Goal: Answer question/provide support

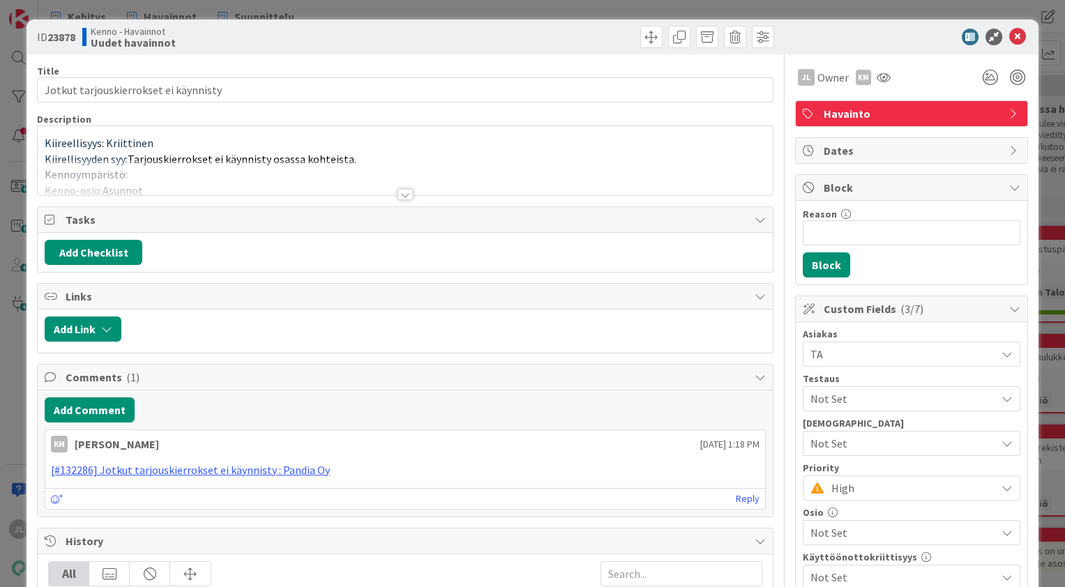
click at [418, 156] on p "Kiirellisyyden syy: Tarjouskierrokset ei käynnisty osassa kohteista." at bounding box center [405, 159] width 721 height 16
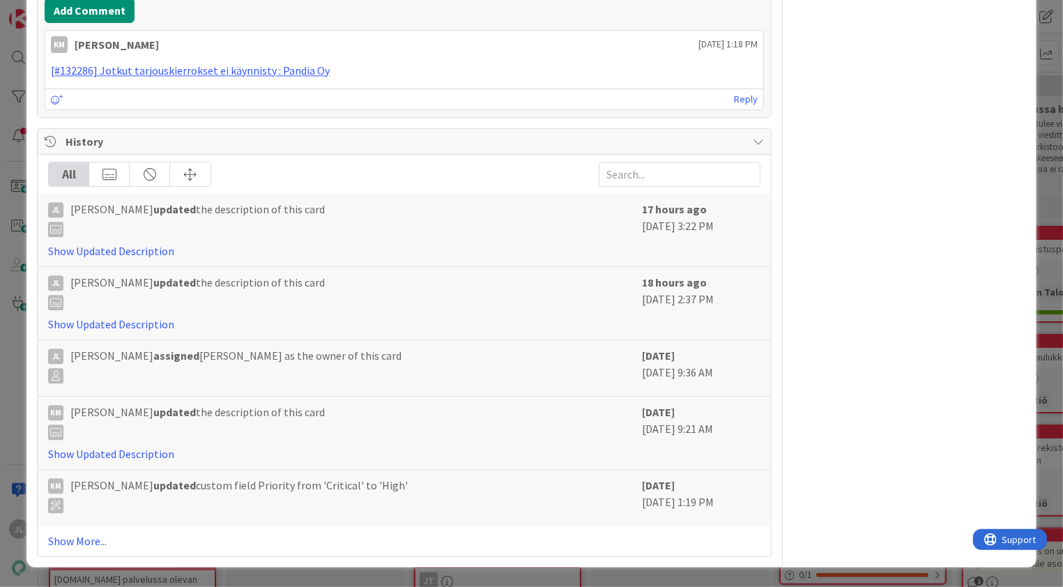
scroll to position [2418, 0]
drag, startPoint x: 40, startPoint y: 195, endPoint x: 103, endPoint y: 215, distance: 66.4
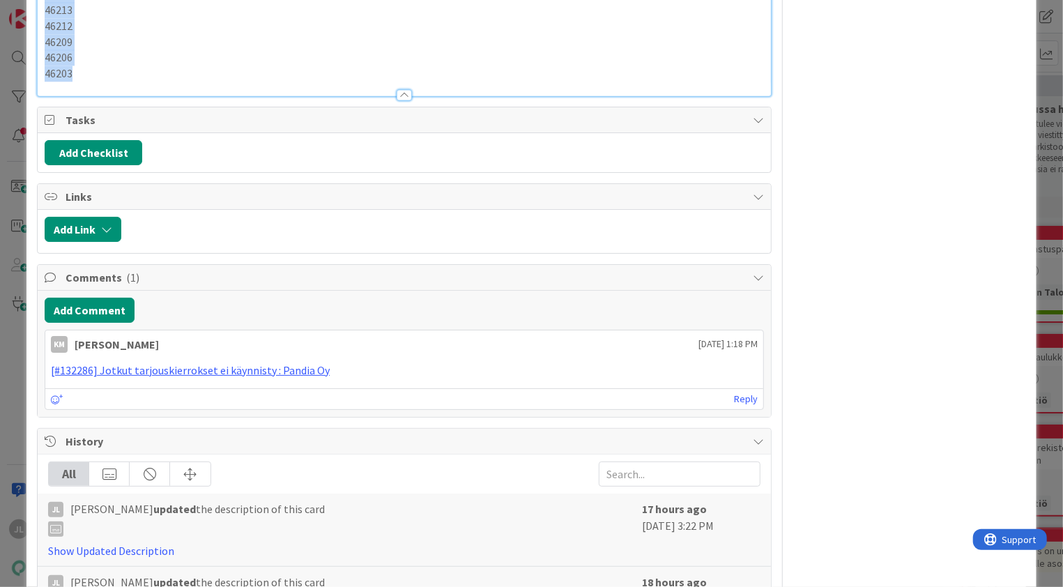
scroll to position [1628, 0]
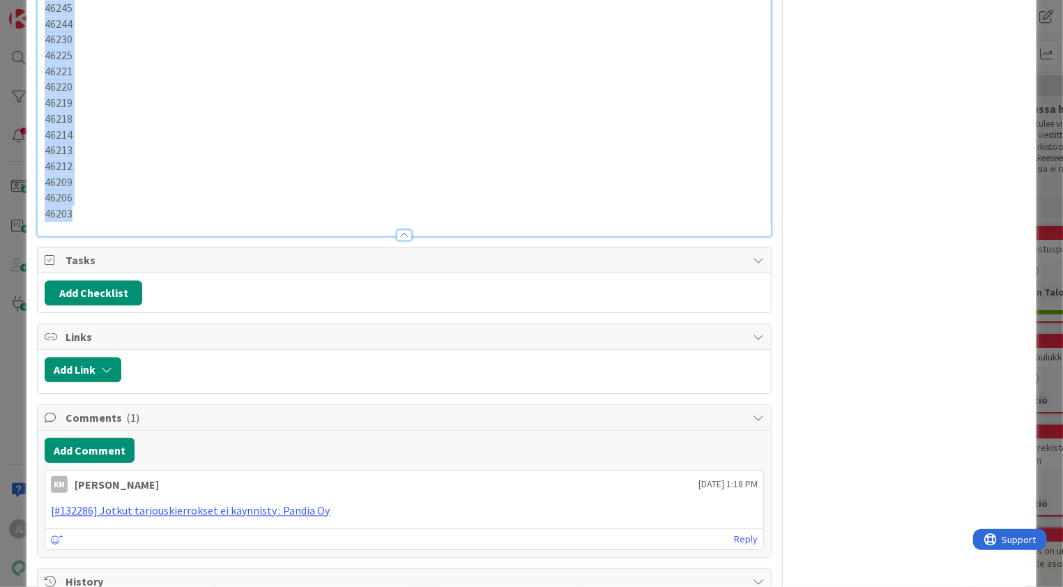
drag, startPoint x: 86, startPoint y: 350, endPoint x: 39, endPoint y: 190, distance: 167.2
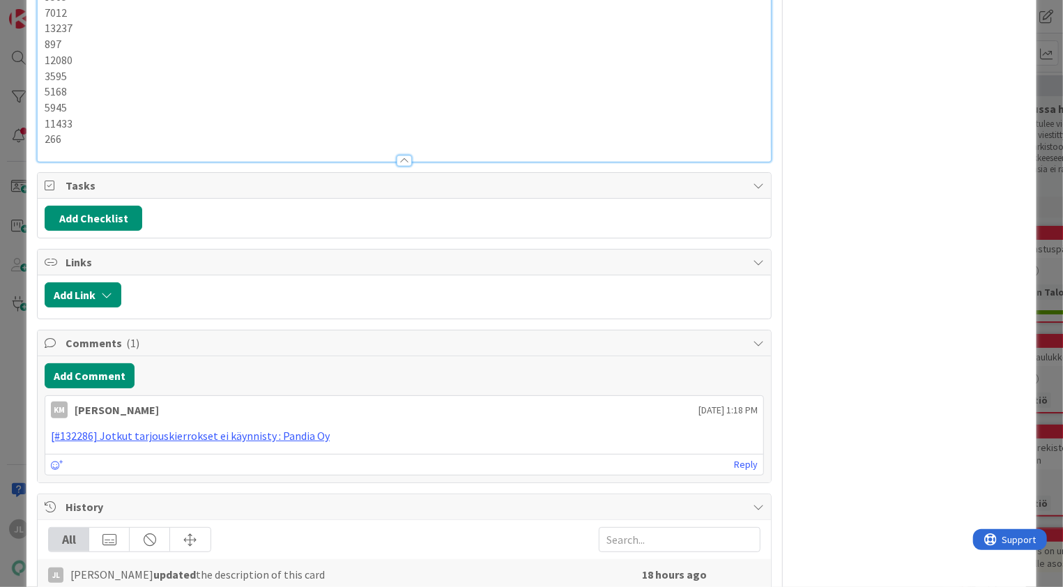
scroll to position [1707, 0]
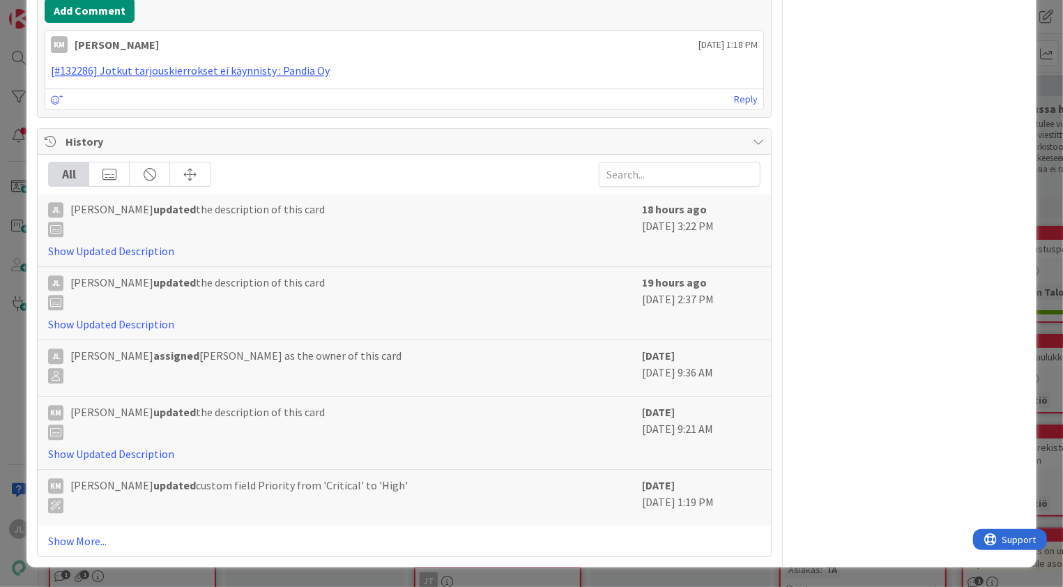
scroll to position [2265, 0]
drag, startPoint x: 40, startPoint y: 112, endPoint x: 88, endPoint y: 348, distance: 241.2
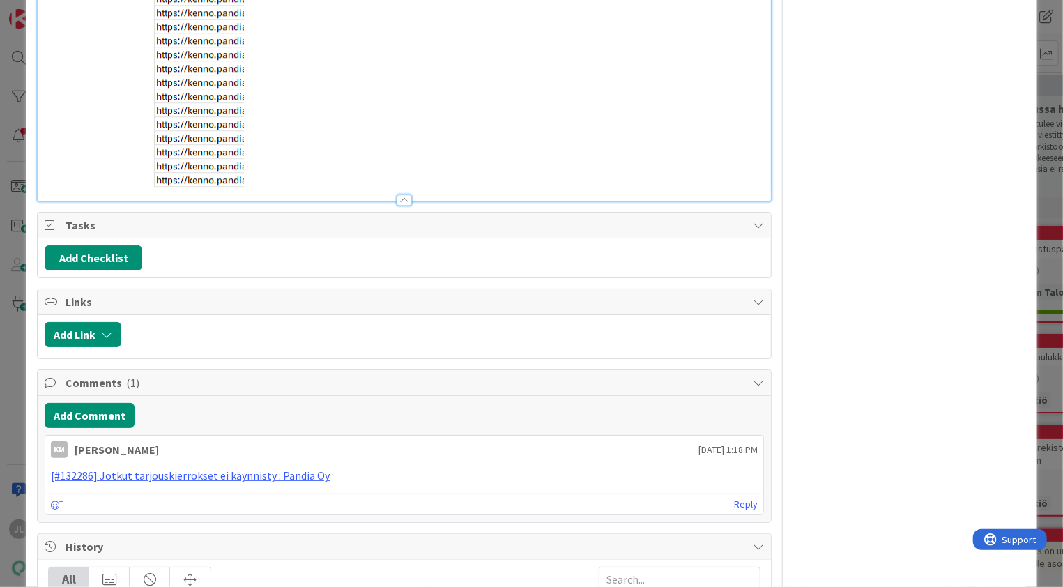
scroll to position [2274, 0]
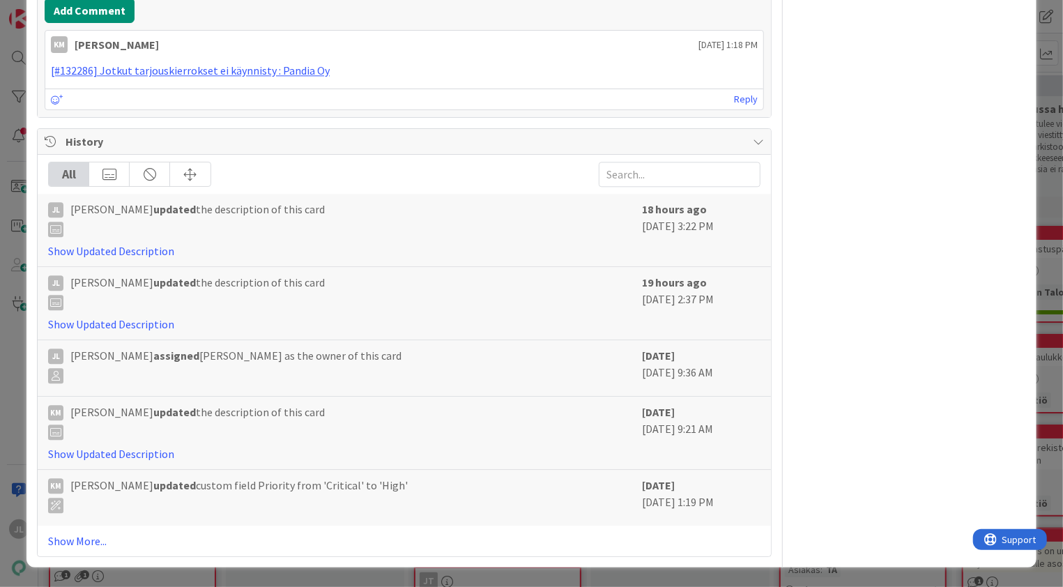
scroll to position [2413, 0]
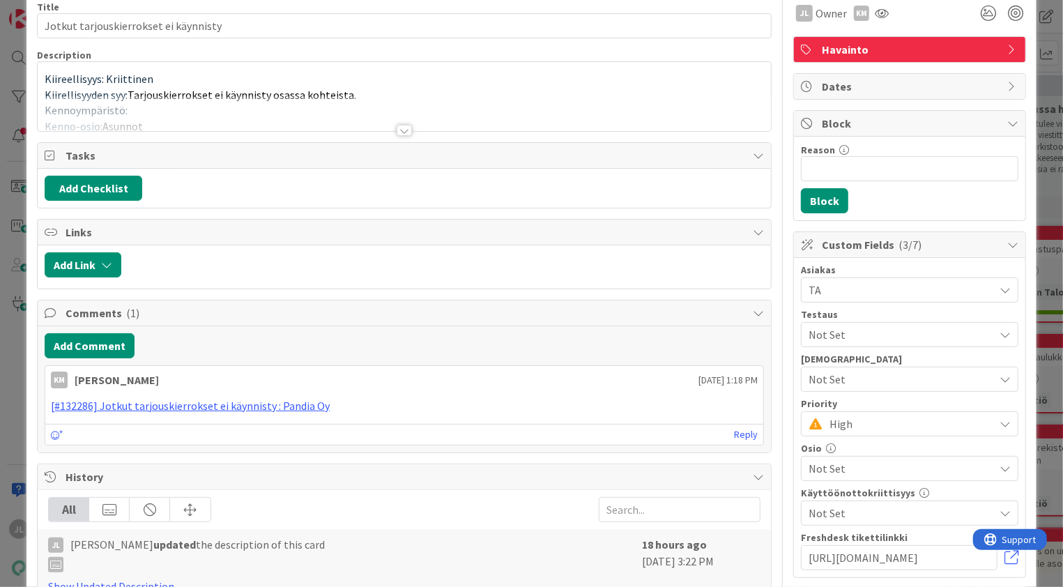
scroll to position [0, 0]
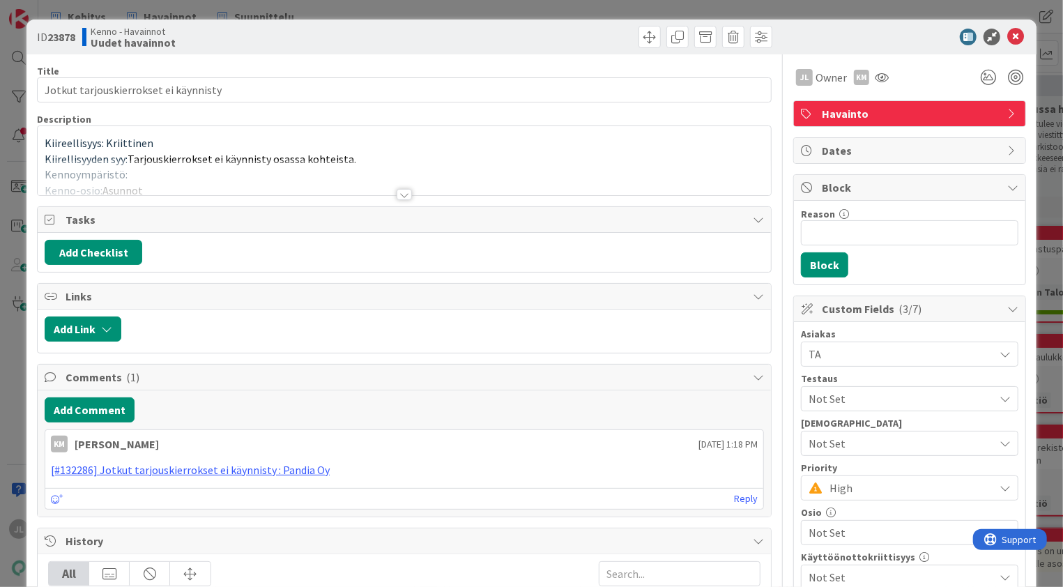
click at [252, 160] on div at bounding box center [405, 178] width 734 height 36
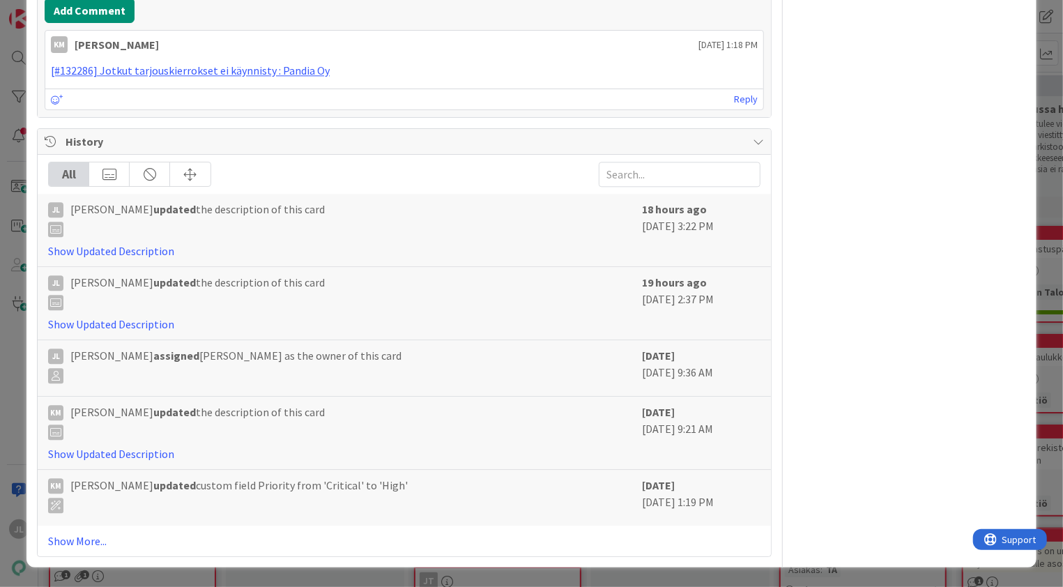
scroll to position [2277, 0]
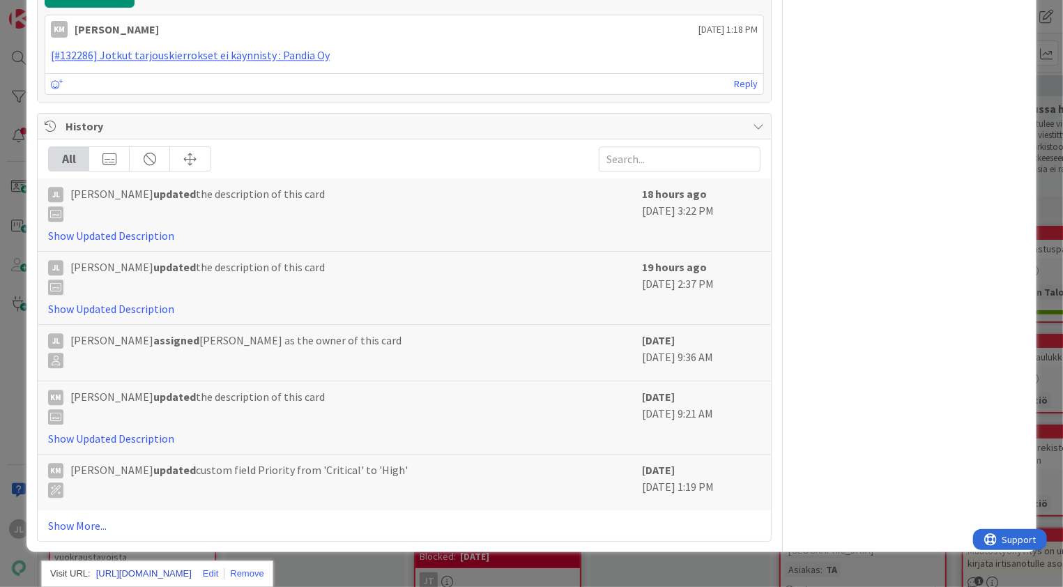
click at [159, 565] on link "https://kenno.pandia.fi/rentables/right-of-occupancy/266" at bounding box center [144, 574] width 96 height 18
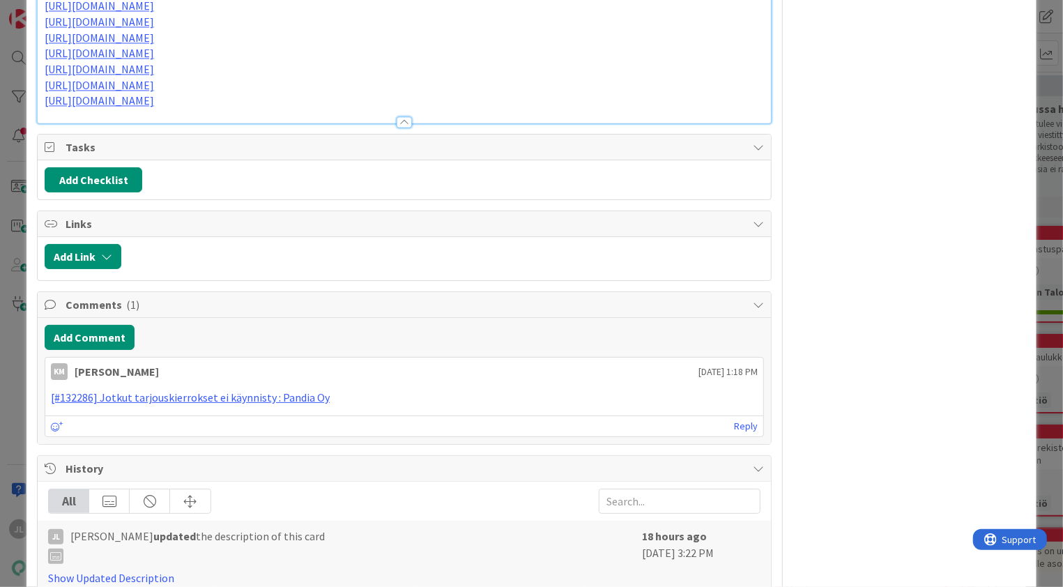
scroll to position [1487, 0]
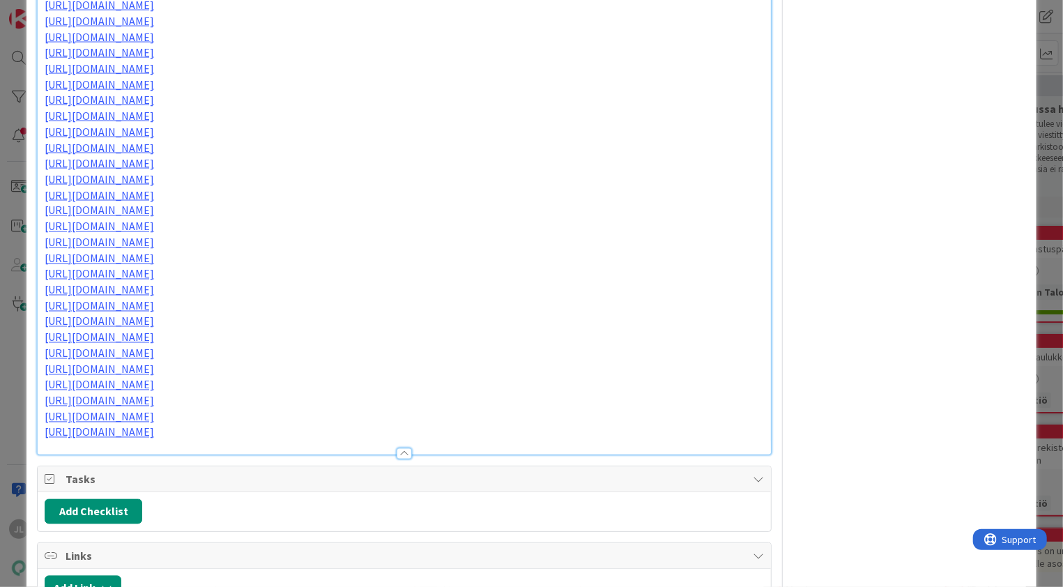
scroll to position [1395, 0]
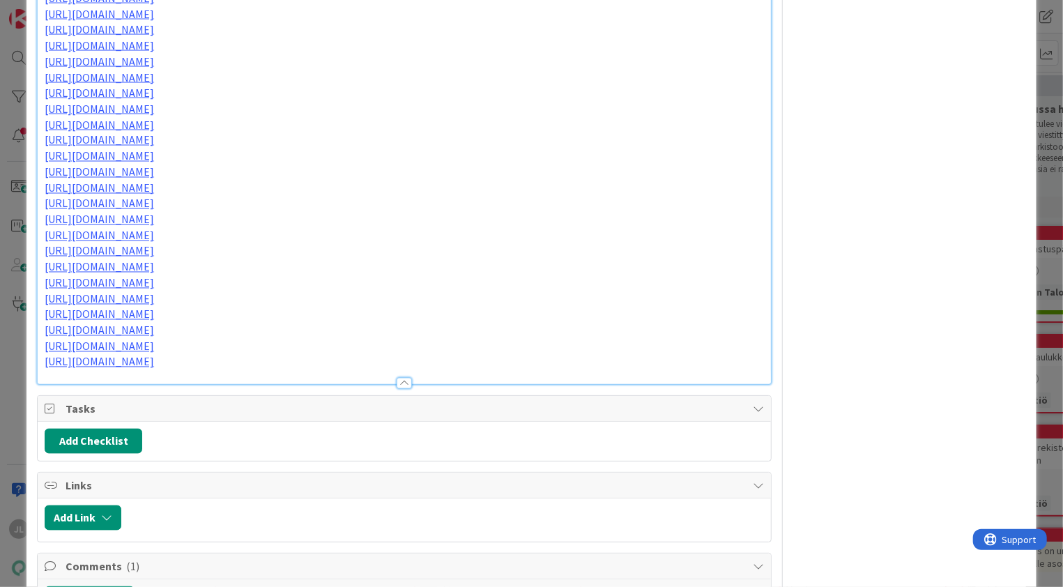
scroll to position [1441, 0]
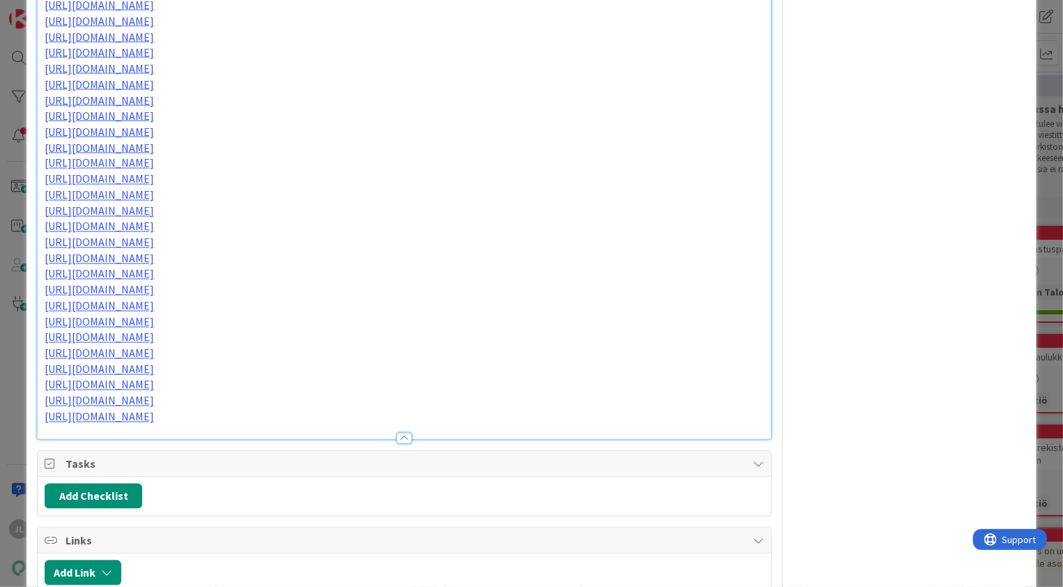
drag, startPoint x: 113, startPoint y: 397, endPoint x: 40, endPoint y: 392, distance: 73.4
copy p "6.10 ja 7.10 on"
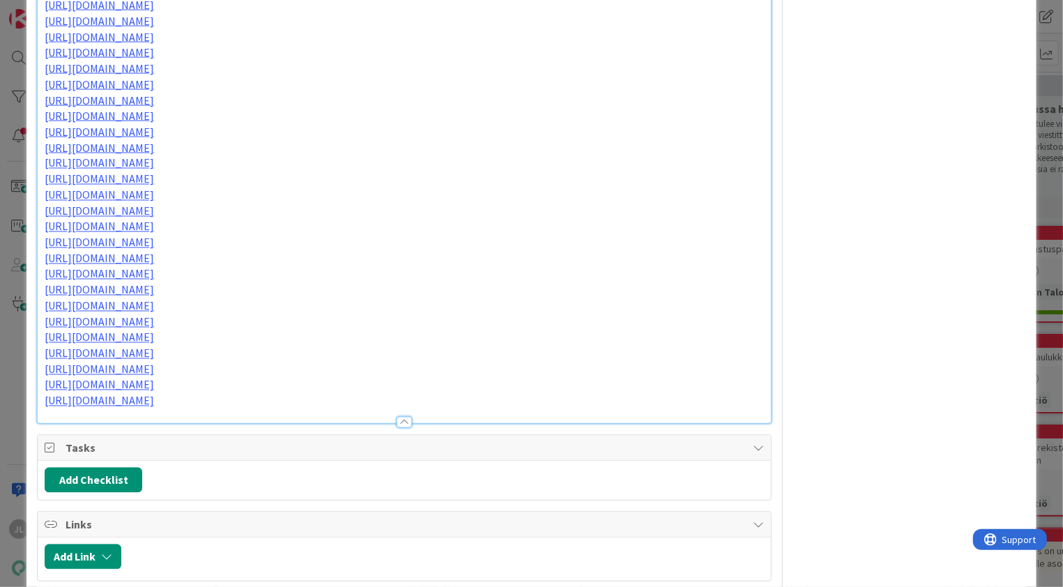
drag, startPoint x: 415, startPoint y: 379, endPoint x: 238, endPoint y: 376, distance: 177.2
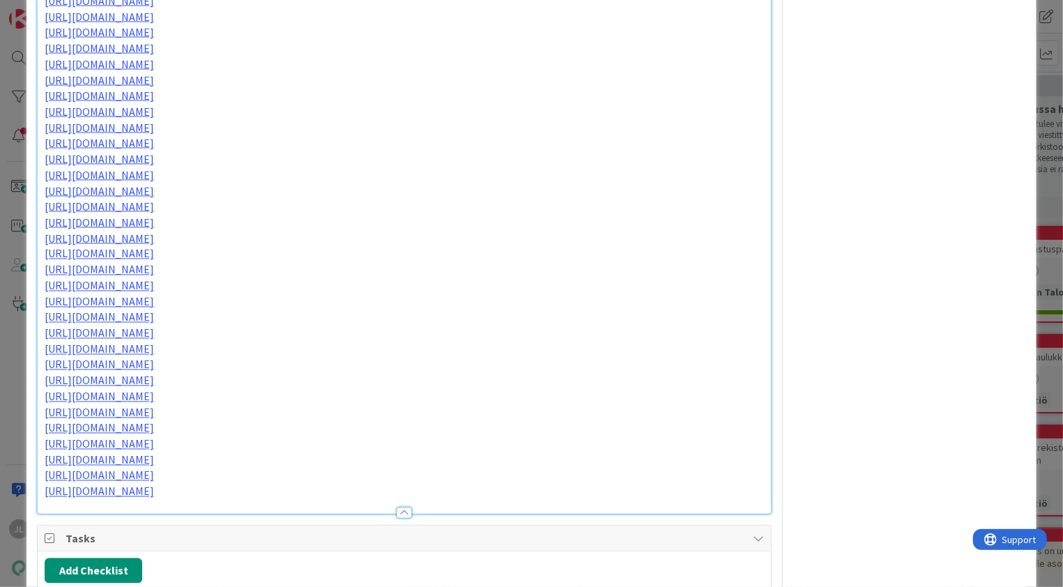
scroll to position [1348, 0]
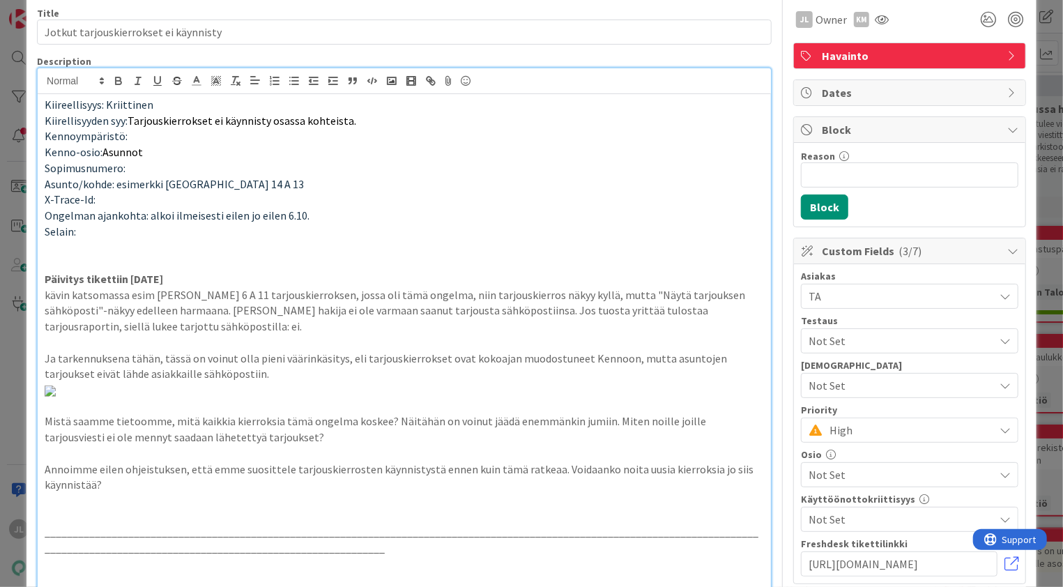
scroll to position [0, 0]
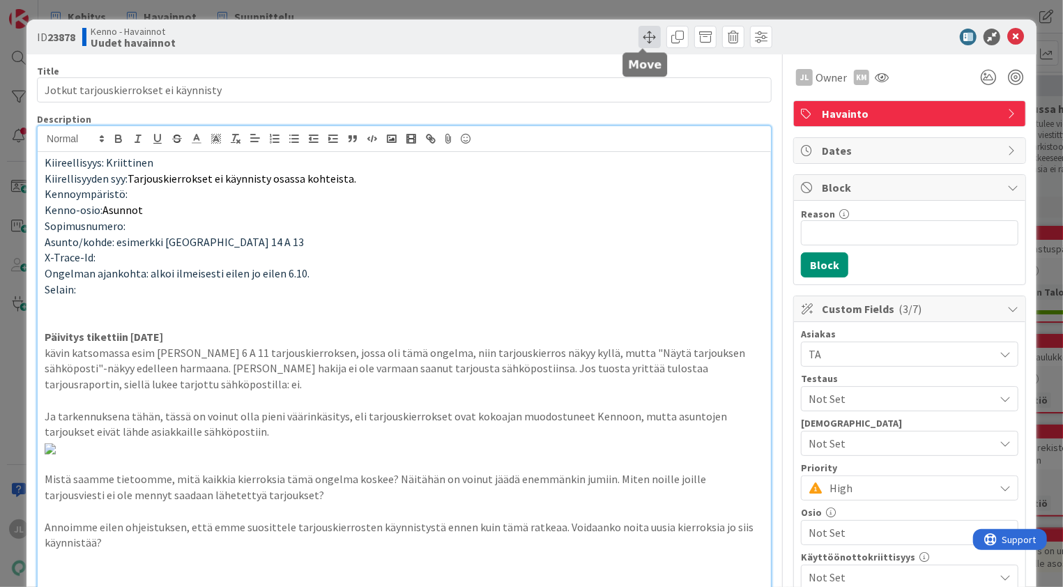
click at [643, 37] on span at bounding box center [650, 37] width 22 height 22
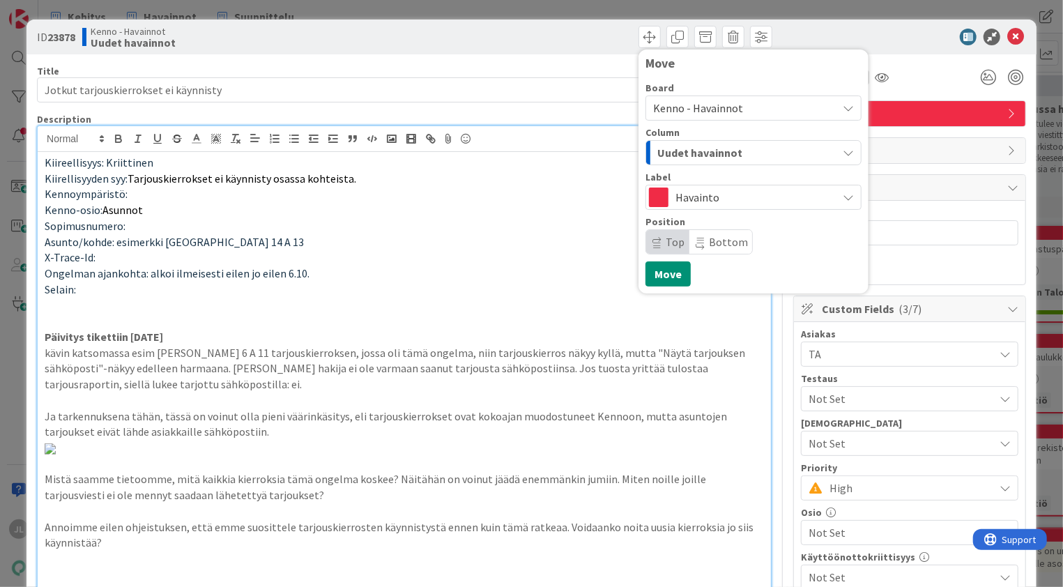
click at [721, 154] on span "Uudet havainnot" at bounding box center [700, 153] width 85 height 18
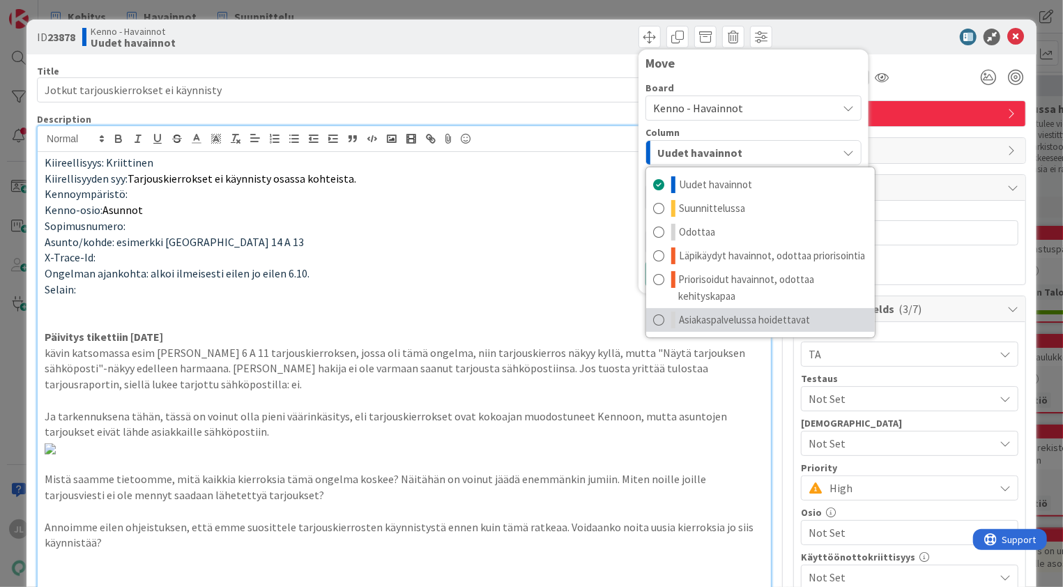
click at [720, 321] on span "Asiakaspalvelussa hoidettavat" at bounding box center [744, 320] width 131 height 17
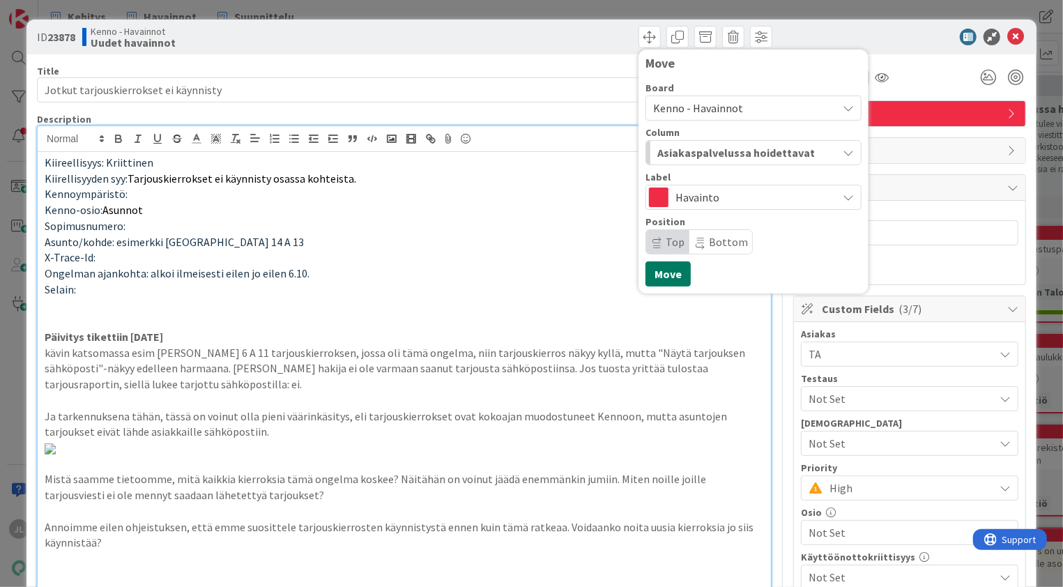
click at [664, 275] on button "Move" at bounding box center [668, 273] width 45 height 25
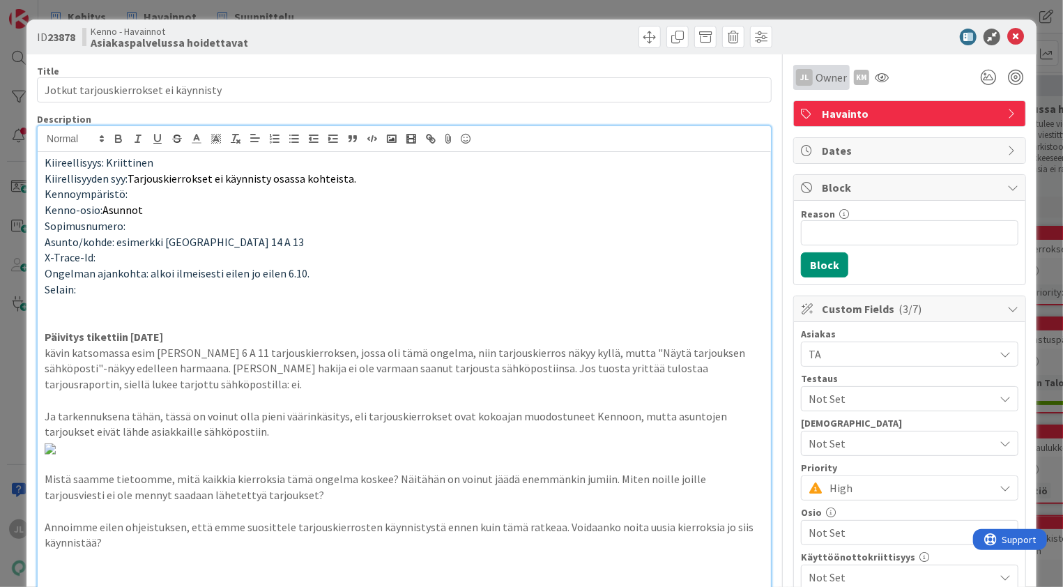
click at [821, 82] on span "Owner" at bounding box center [831, 77] width 31 height 17
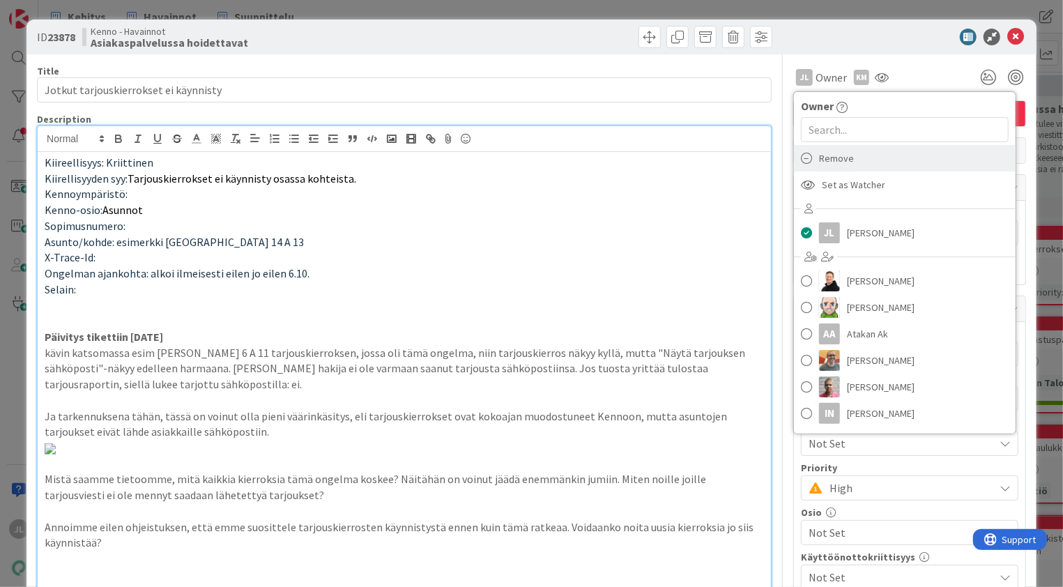
click at [847, 160] on div "Remove" at bounding box center [905, 158] width 222 height 26
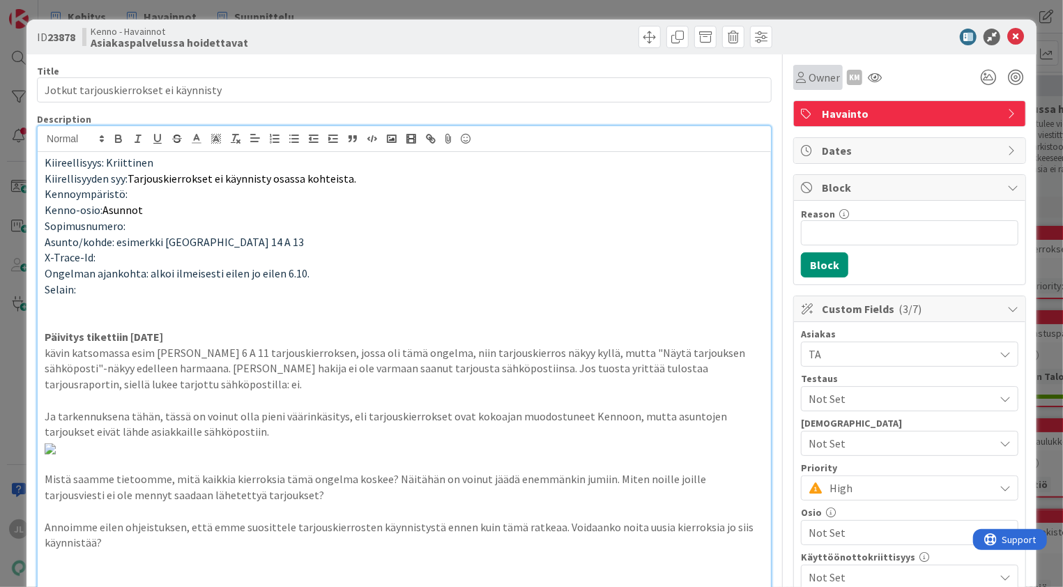
click at [809, 76] on span "Owner" at bounding box center [824, 77] width 31 height 17
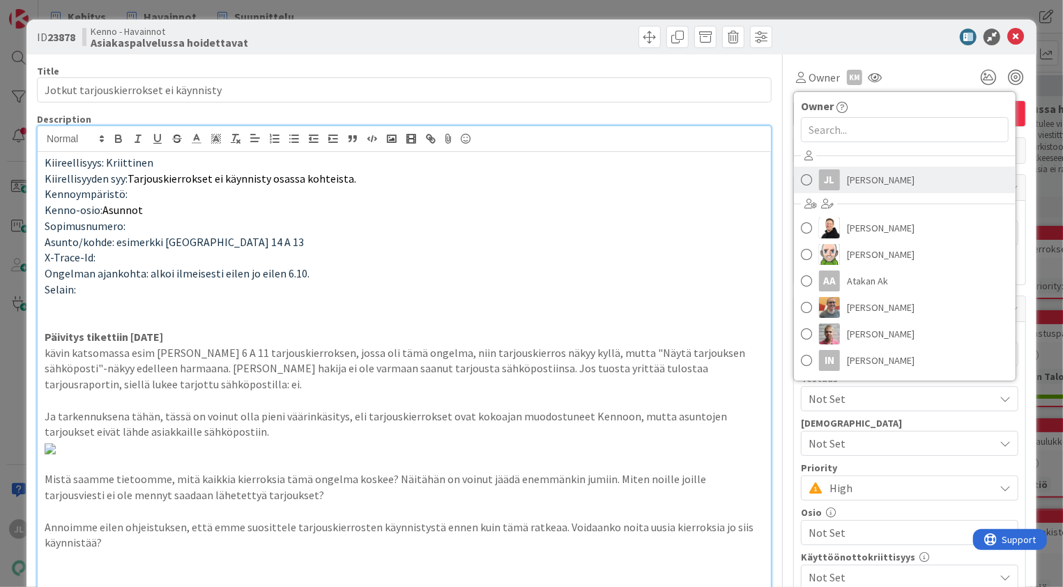
click at [850, 184] on span "Jyri Laine" at bounding box center [881, 179] width 68 height 21
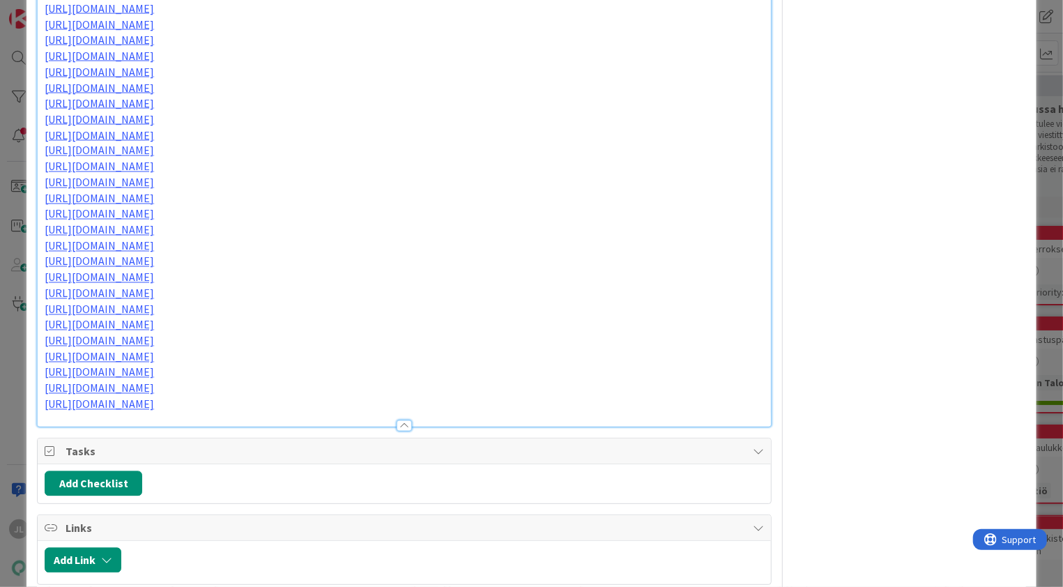
scroll to position [1470, 0]
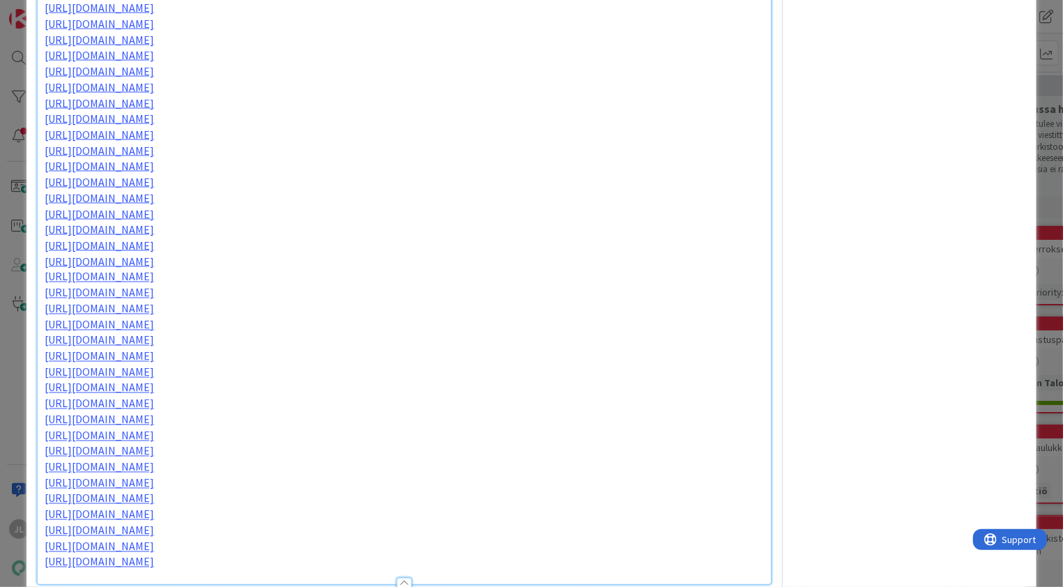
scroll to position [1306, 0]
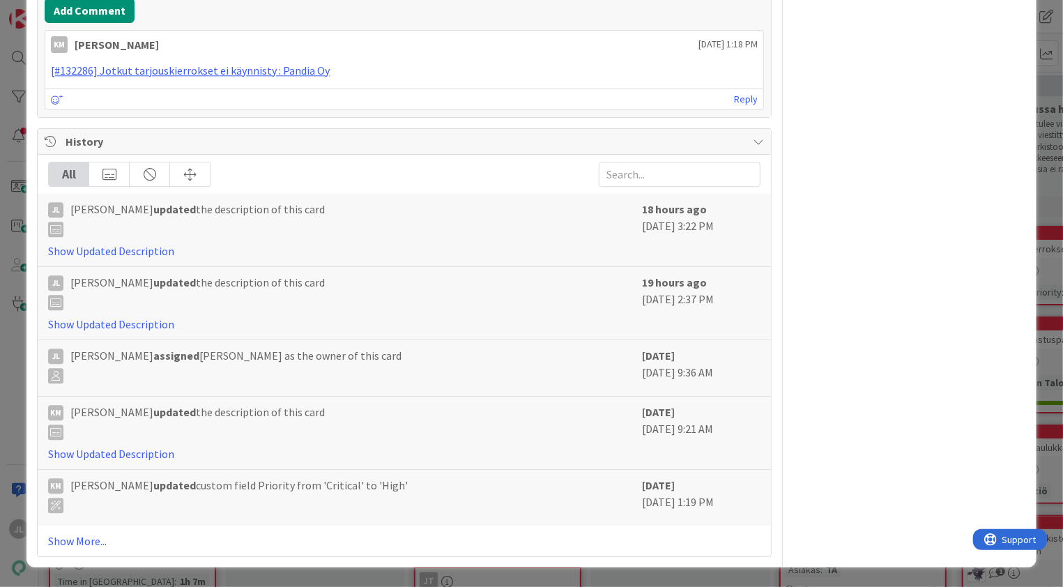
scroll to position [2262, 0]
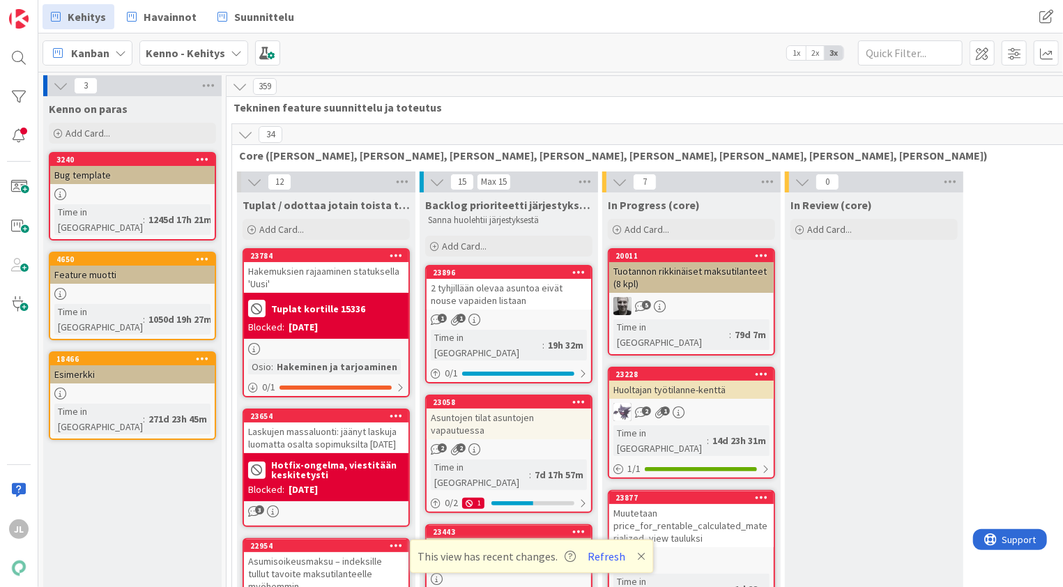
scroll to position [63, 80]
